Goal: Navigation & Orientation: Find specific page/section

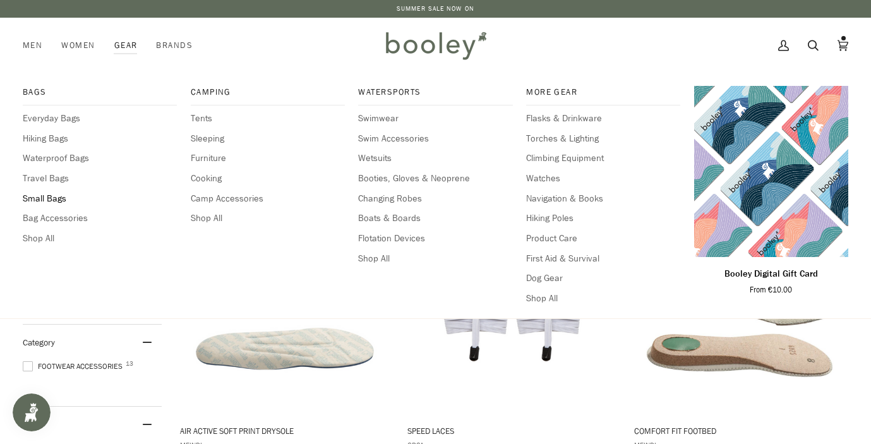
click at [50, 200] on span "Small Bags" at bounding box center [100, 199] width 154 height 14
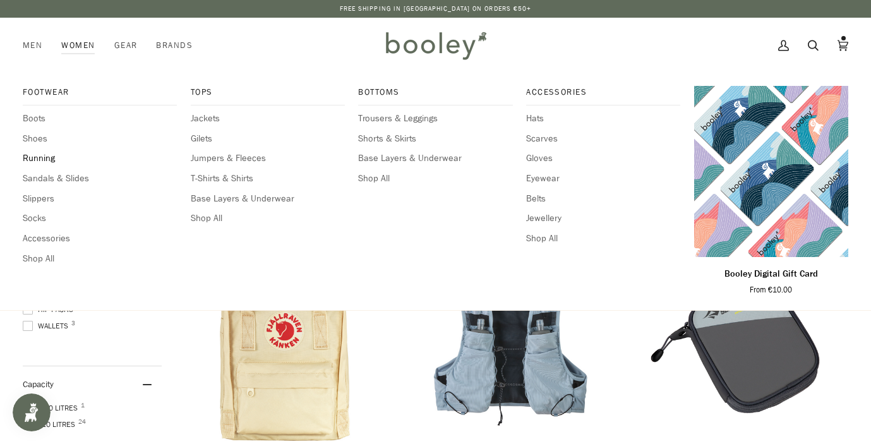
click at [33, 162] on span "Running" at bounding box center [100, 159] width 154 height 14
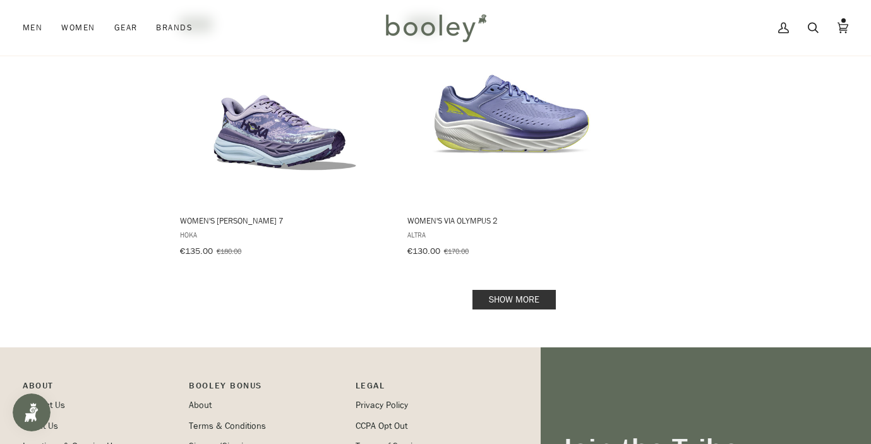
scroll to position [1785, 0]
